Goal: Task Accomplishment & Management: Manage account settings

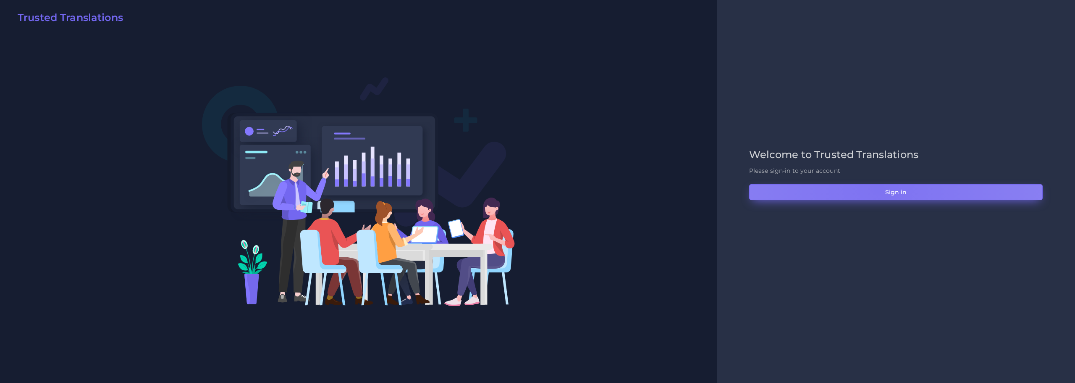
click at [878, 189] on button "Sign in" at bounding box center [895, 192] width 293 height 16
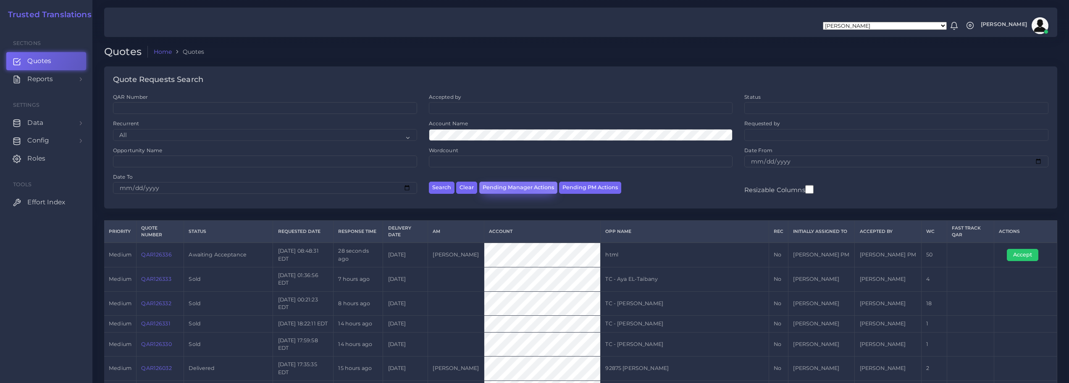
click at [519, 186] on button "Pending Manager Actions" at bounding box center [518, 187] width 78 height 12
select select "awaiting_manager_initial_review"
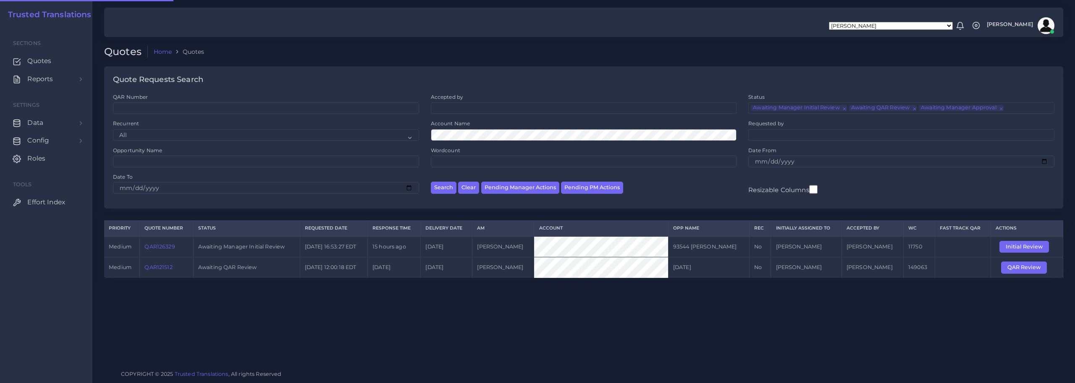
scroll to position [20, 0]
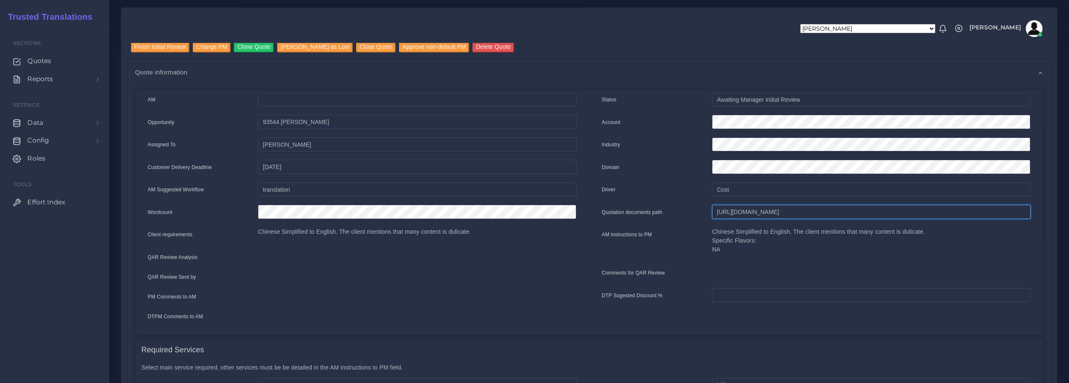
scroll to position [0, 275]
drag, startPoint x: 715, startPoint y: 212, endPoint x: 1074, endPoint y: 218, distance: 359.5
click at [1068, 218] on html "[PERSON_NAME] [PERSON_NAME] [PERSON_NAME] [PERSON_NAME] PM [PERSON_NAME] [PERSO…" at bounding box center [534, 107] width 1069 height 383
click at [170, 45] on input "Finish Initial Review" at bounding box center [160, 46] width 59 height 11
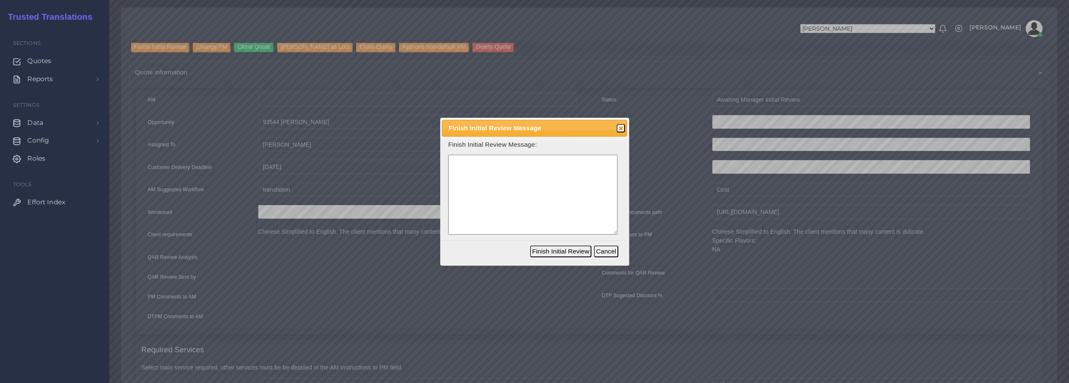
click at [476, 207] on textarea at bounding box center [532, 195] width 169 height 80
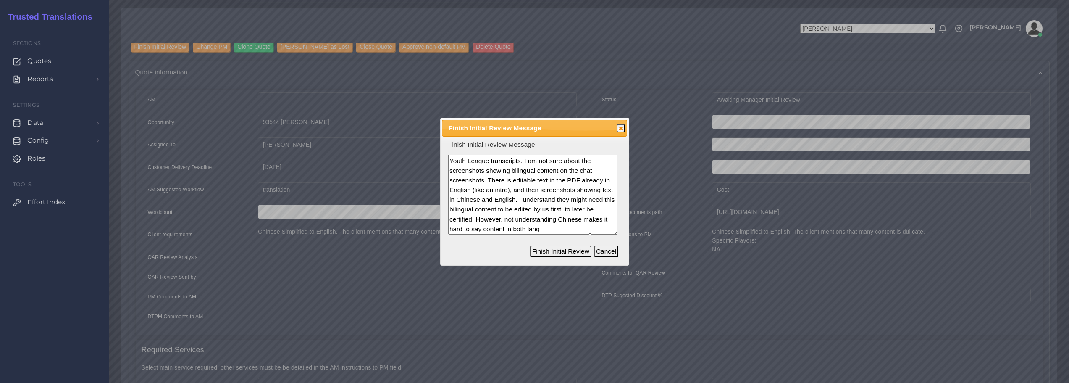
scroll to position [27, 0]
type textarea "Repeats should be related to the Young Pioneers and Youth League transcripts. I…"
click at [577, 249] on button "Finish Initial Review" at bounding box center [560, 251] width 61 height 12
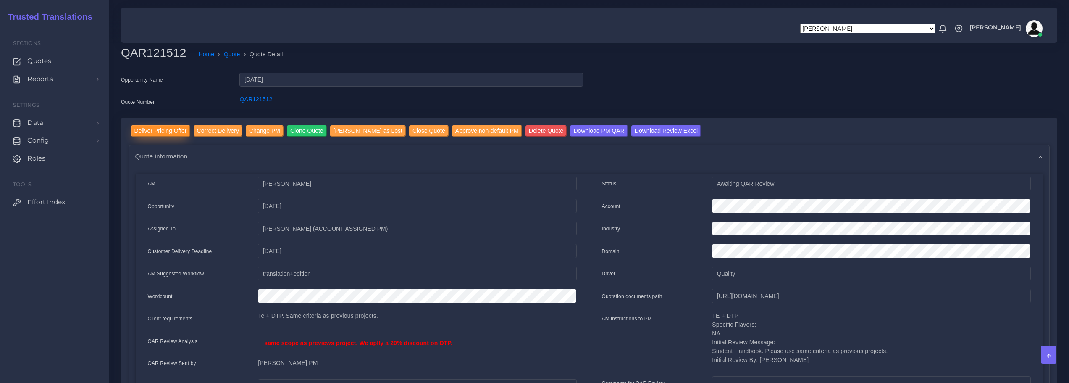
click at [171, 128] on input "Deliver Pricing Offer" at bounding box center [160, 130] width 59 height 11
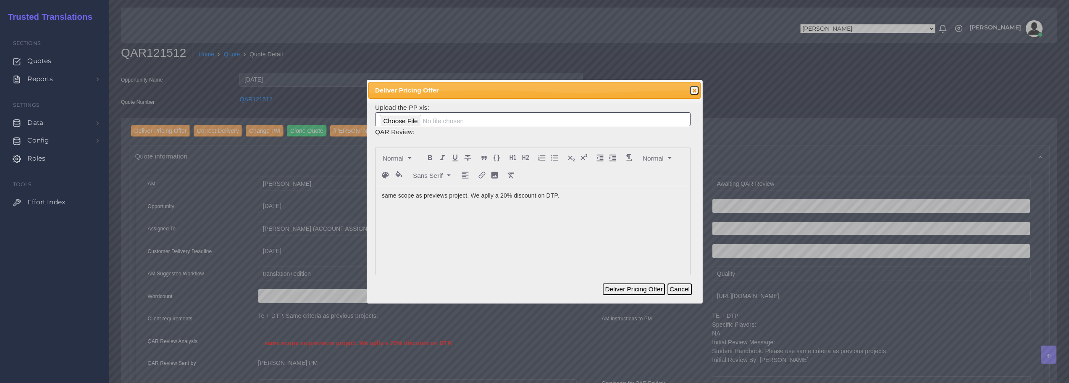
click at [584, 194] on p "same scope as previews project. We aplly a 20% discount on DTP." at bounding box center [533, 195] width 302 height 9
click at [650, 286] on button "Deliver Pricing Offer" at bounding box center [634, 289] width 62 height 12
